Goal: Book appointment/travel/reservation

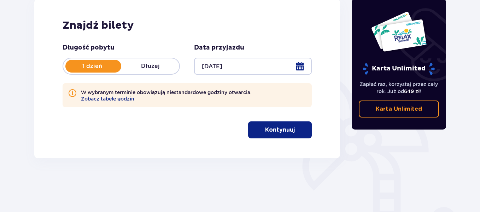
scroll to position [103, 0]
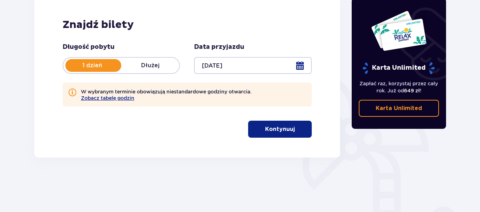
click at [292, 127] on span "button" at bounding box center [296, 129] width 8 height 8
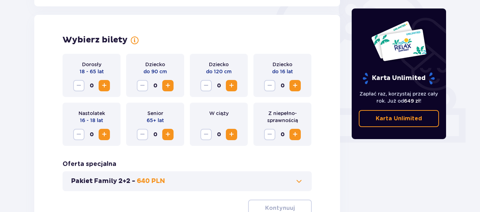
scroll to position [229, 0]
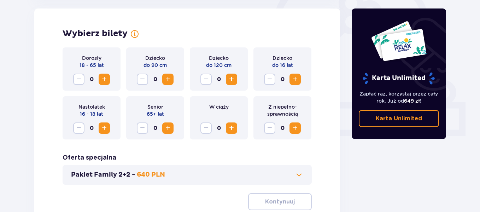
click at [106, 80] on span "Increase" at bounding box center [104, 79] width 8 height 8
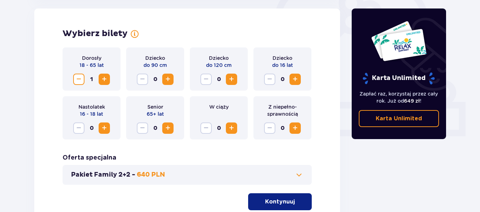
click at [104, 80] on span "Increase" at bounding box center [104, 79] width 8 height 8
click at [295, 76] on span "Increase" at bounding box center [295, 79] width 8 height 8
click at [295, 78] on span "Increase" at bounding box center [295, 79] width 8 height 8
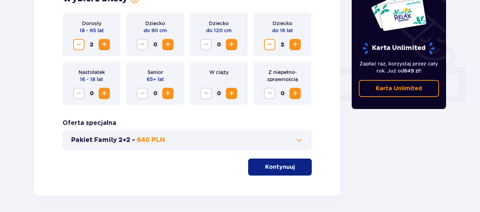
scroll to position [264, 0]
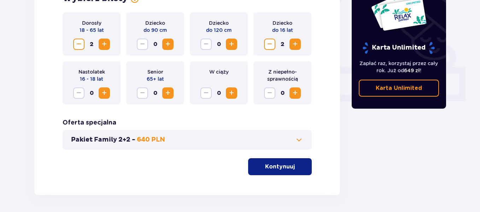
click at [293, 166] on span "button" at bounding box center [296, 166] width 8 height 8
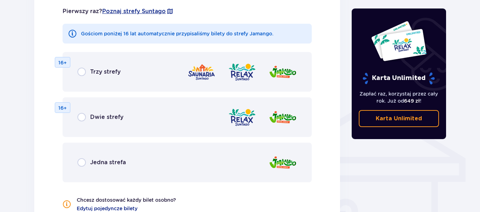
scroll to position [474, 0]
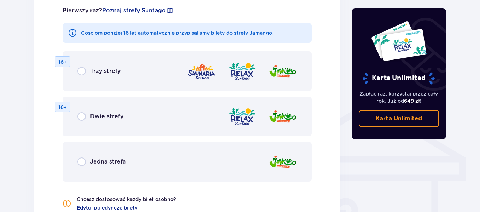
click at [111, 70] on p "Trzy strefy" at bounding box center [105, 71] width 30 height 8
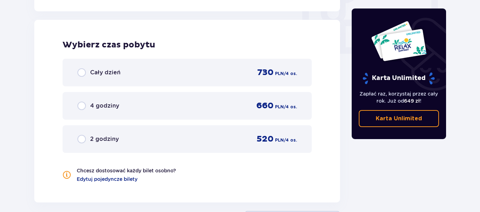
scroll to position [696, 0]
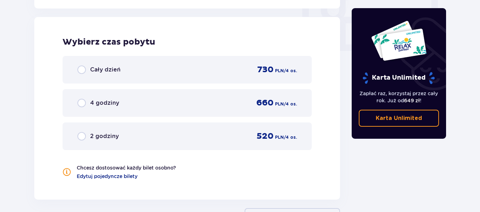
click at [293, 73] on p "/ 4 os." at bounding box center [290, 71] width 13 height 6
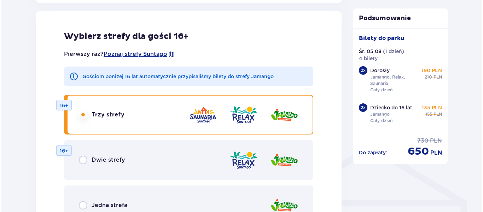
scroll to position [429, 0]
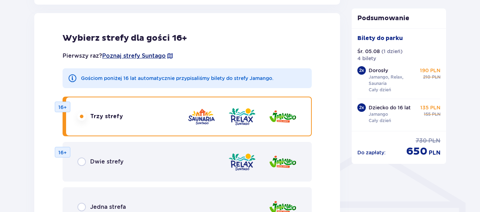
click at [159, 55] on span "Poznaj strefy Suntago" at bounding box center [134, 56] width 64 height 8
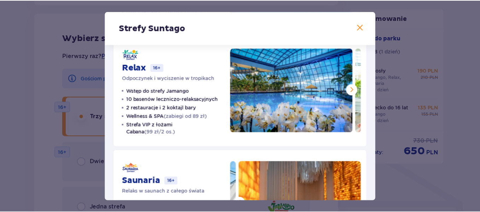
scroll to position [128, 0]
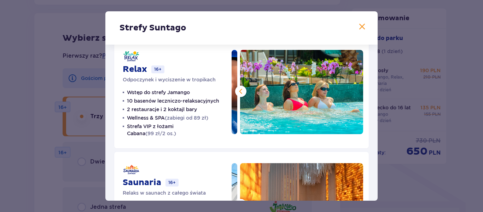
click at [359, 23] on span at bounding box center [362, 27] width 8 height 8
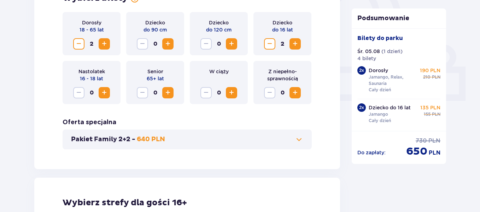
click at [298, 136] on span at bounding box center [299, 139] width 8 height 8
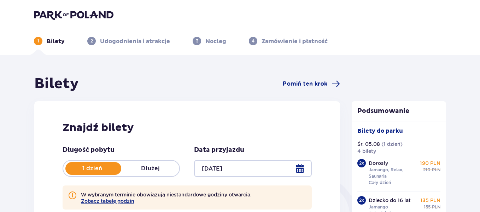
click at [155, 45] on p "Udogodnienia i atrakcje" at bounding box center [135, 41] width 70 height 8
click at [221, 44] on p "Nocleg" at bounding box center [215, 41] width 21 height 8
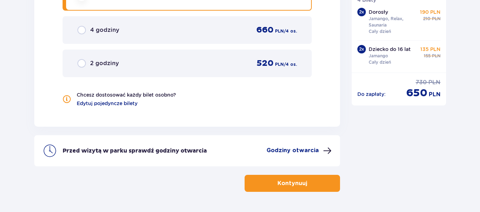
scroll to position [834, 0]
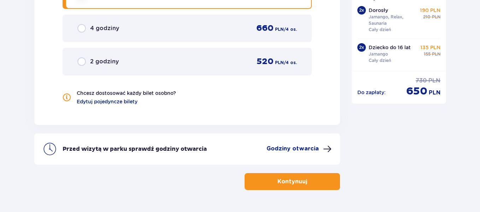
click at [288, 180] on p "Kontynuuj" at bounding box center [292, 181] width 30 height 8
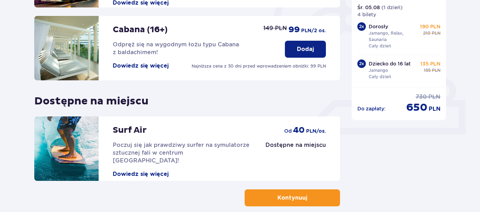
scroll to position [268, 0]
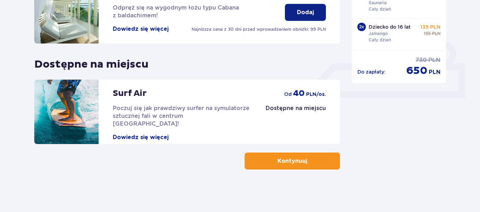
click at [303, 160] on p "Kontynuuj" at bounding box center [292, 161] width 30 height 8
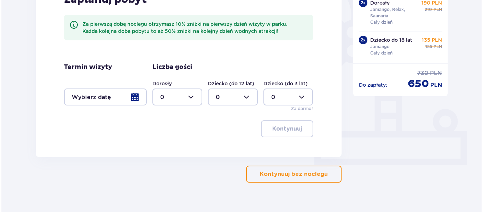
scroll to position [201, 0]
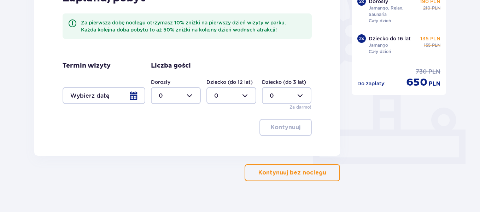
click at [138, 93] on div at bounding box center [104, 95] width 83 height 17
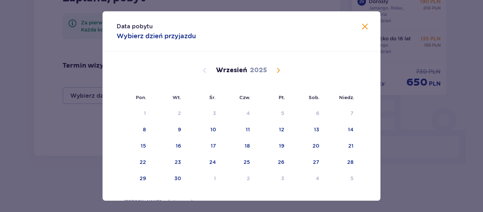
click at [276, 72] on span "Calendar" at bounding box center [278, 70] width 8 height 8
click at [279, 70] on span "Calendar" at bounding box center [278, 70] width 8 height 8
click at [276, 72] on span "Calendar" at bounding box center [278, 70] width 8 height 8
click at [278, 69] on span "Calendar" at bounding box center [278, 70] width 8 height 8
click at [277, 70] on span "Calendar" at bounding box center [278, 70] width 8 height 8
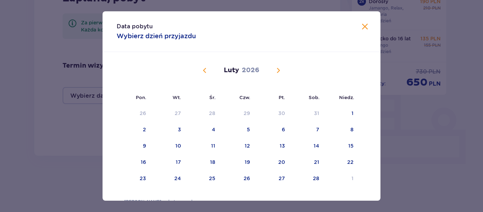
click at [277, 68] on span "Calendar" at bounding box center [278, 70] width 8 height 8
click at [277, 69] on span "Calendar" at bounding box center [278, 70] width 8 height 8
click at [276, 69] on span "Calendar" at bounding box center [278, 70] width 8 height 8
click at [274, 69] on span "Calendar" at bounding box center [278, 70] width 8 height 8
click at [276, 71] on span "Calendar" at bounding box center [278, 70] width 8 height 8
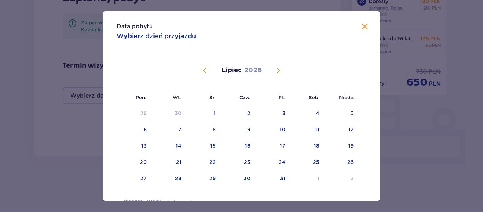
click at [278, 71] on span "Calendar" at bounding box center [278, 70] width 8 height 8
click at [177, 132] on div "4" at bounding box center [179, 129] width 4 height 7
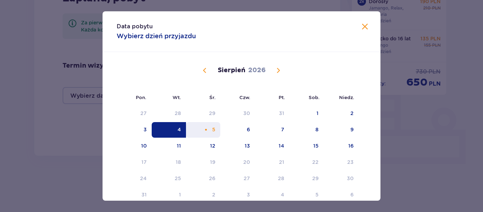
click at [212, 128] on div "5" at bounding box center [213, 129] width 3 height 7
type input "[DATE] - [DATE]"
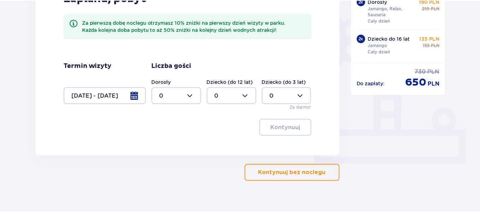
scroll to position [213, 0]
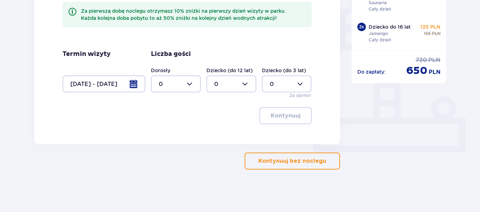
click at [186, 81] on div at bounding box center [176, 83] width 50 height 17
click at [184, 130] on span "2" at bounding box center [176, 135] width 48 height 15
type input "2"
click at [247, 82] on div at bounding box center [231, 83] width 50 height 17
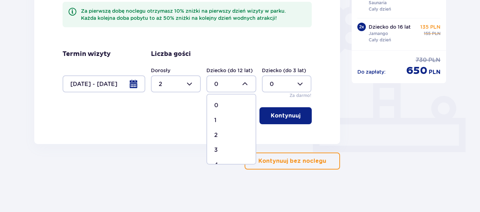
click at [231, 121] on div "1" at bounding box center [231, 120] width 34 height 8
click at [292, 89] on div at bounding box center [287, 83] width 50 height 17
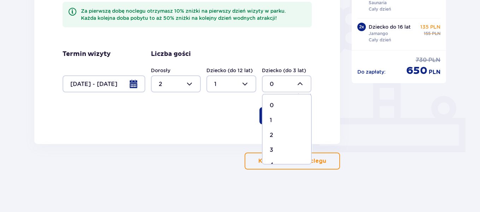
click at [247, 84] on div at bounding box center [231, 83] width 50 height 17
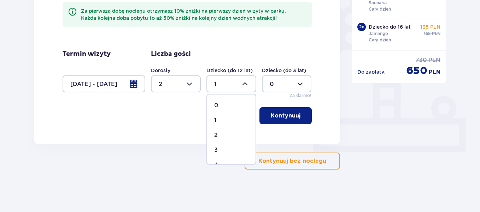
click at [223, 133] on div "2" at bounding box center [231, 135] width 34 height 8
type input "2"
click at [298, 114] on span "button" at bounding box center [302, 115] width 8 height 8
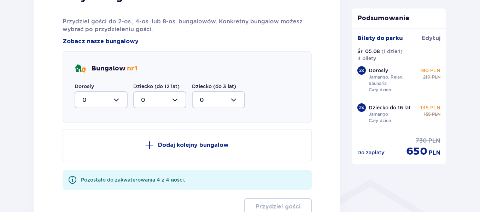
scroll to position [398, 0]
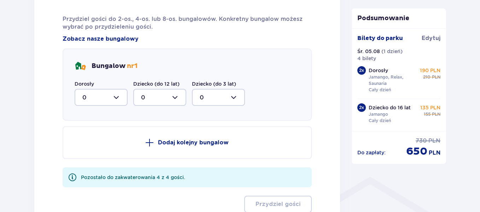
click at [116, 93] on div at bounding box center [101, 97] width 53 height 17
click at [100, 147] on div "2" at bounding box center [100, 149] width 37 height 8
type input "2"
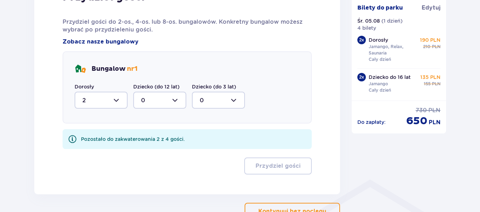
scroll to position [387, 0]
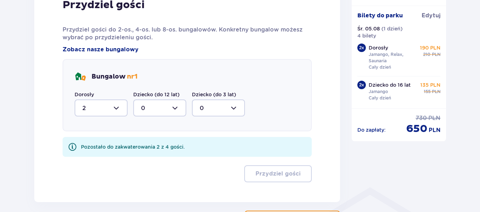
click at [183, 110] on div at bounding box center [159, 107] width 53 height 17
click at [169, 160] on div "2" at bounding box center [159, 159] width 37 height 8
type input "2"
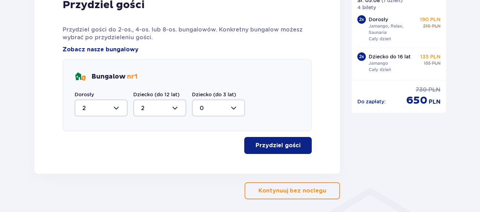
click at [293, 147] on p "Przydziel gości" at bounding box center [278, 145] width 45 height 8
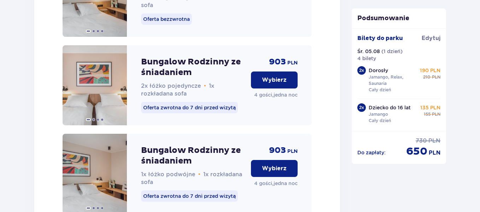
scroll to position [1156, 0]
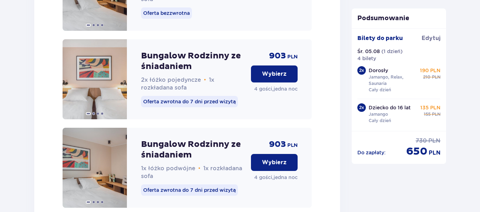
click at [298, 110] on div "Bungalow Rodzinny ze śniadaniem 2x łóżko pojedyncze • 1x rozkładana sofa Oferta…" at bounding box center [187, 79] width 249 height 80
click at [280, 78] on p "Wybierz" at bounding box center [274, 74] width 25 height 8
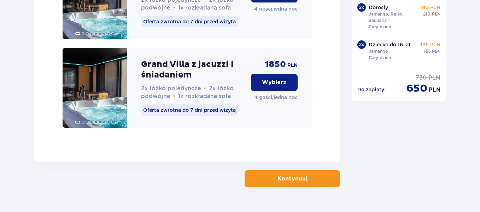
scroll to position [1968, 0]
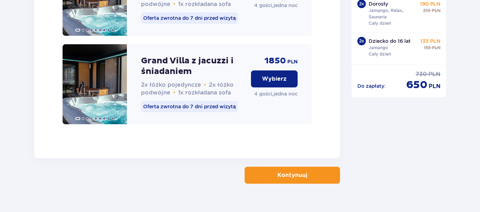
click at [323, 166] on button "Kontynuuj" at bounding box center [292, 174] width 95 height 17
